Goal: Task Accomplishment & Management: Use online tool/utility

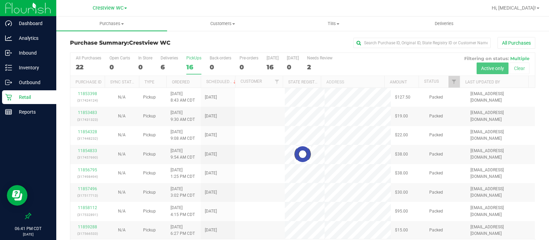
scroll to position [22, 0]
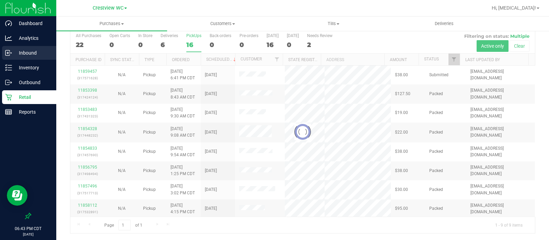
click at [35, 53] on p "Inbound" at bounding box center [32, 53] width 41 height 8
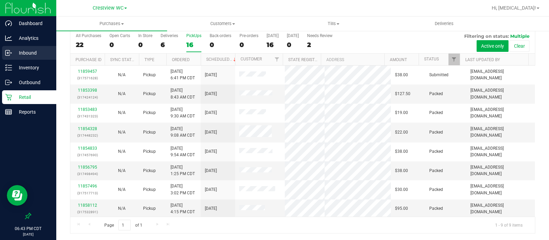
click at [35, 53] on p "Inbound" at bounding box center [32, 53] width 41 height 8
click at [25, 54] on p "Inbound" at bounding box center [32, 53] width 41 height 8
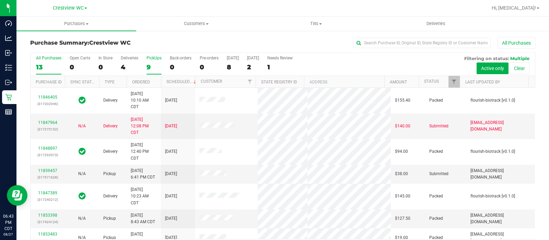
click at [153, 62] on label "PickUps 9" at bounding box center [154, 65] width 15 height 19
click at [0, 0] on input "PickUps 9" at bounding box center [0, 0] width 0 height 0
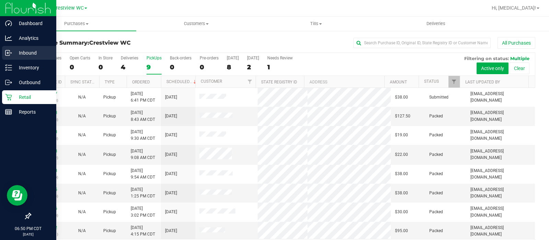
click at [22, 55] on p "Inbound" at bounding box center [32, 53] width 41 height 8
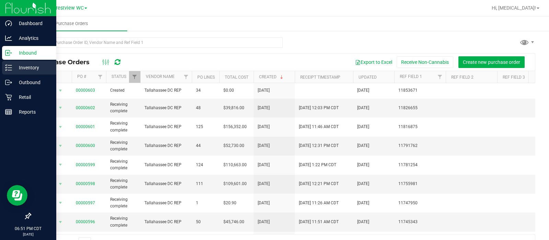
click at [19, 67] on p "Inventory" at bounding box center [32, 68] width 41 height 8
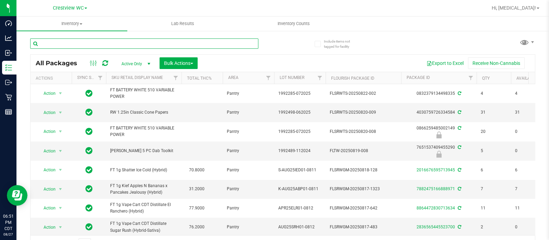
click at [161, 44] on input "text" at bounding box center [144, 43] width 228 height 10
type input "cdt"
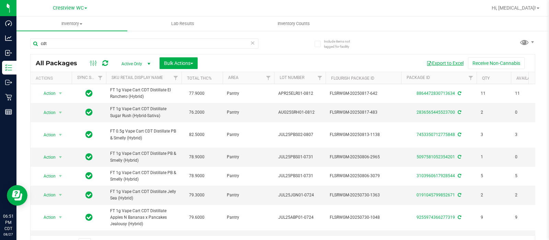
click at [433, 65] on button "Export to Excel" at bounding box center [445, 63] width 46 height 12
